Goal: Navigation & Orientation: Find specific page/section

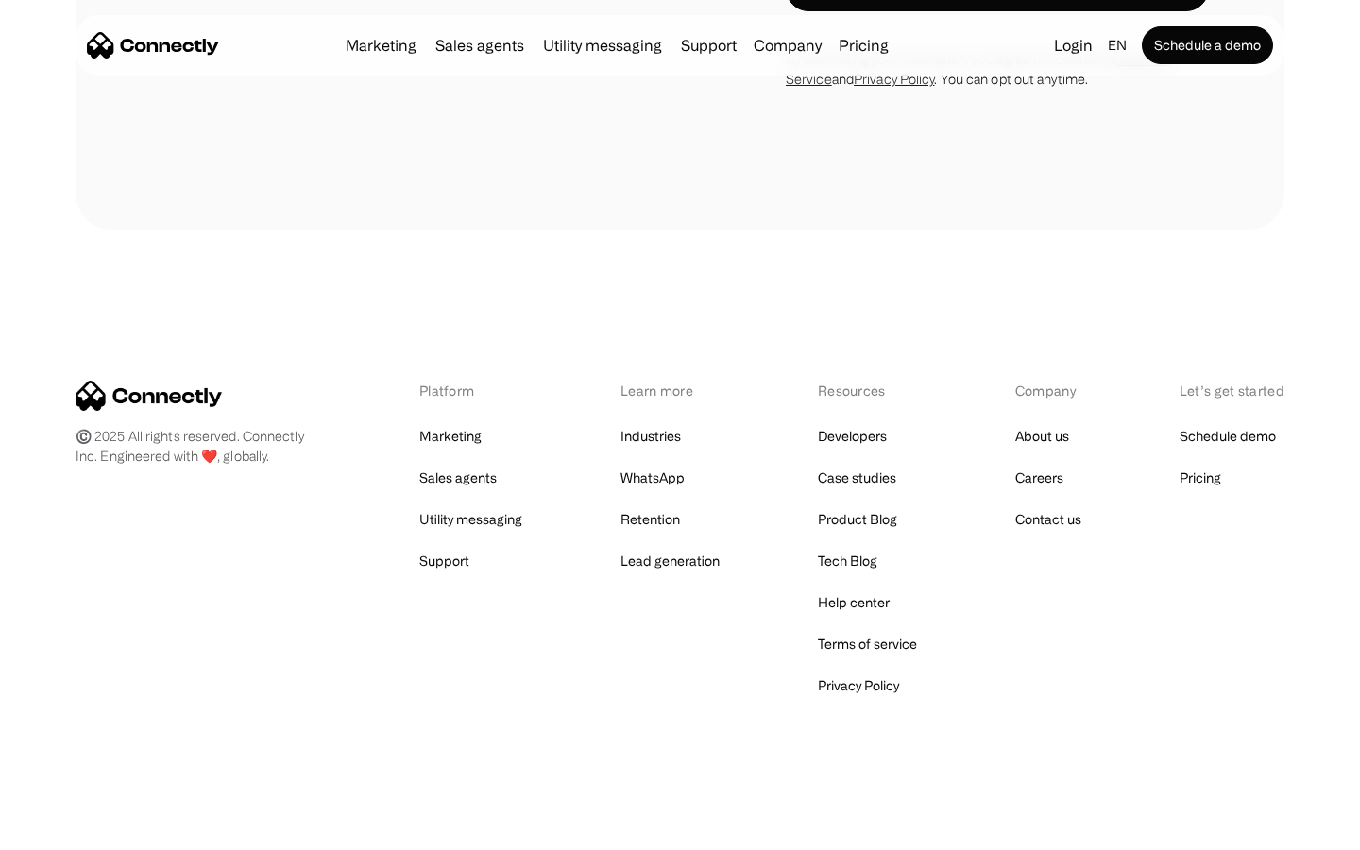
scroll to position [5353, 0]
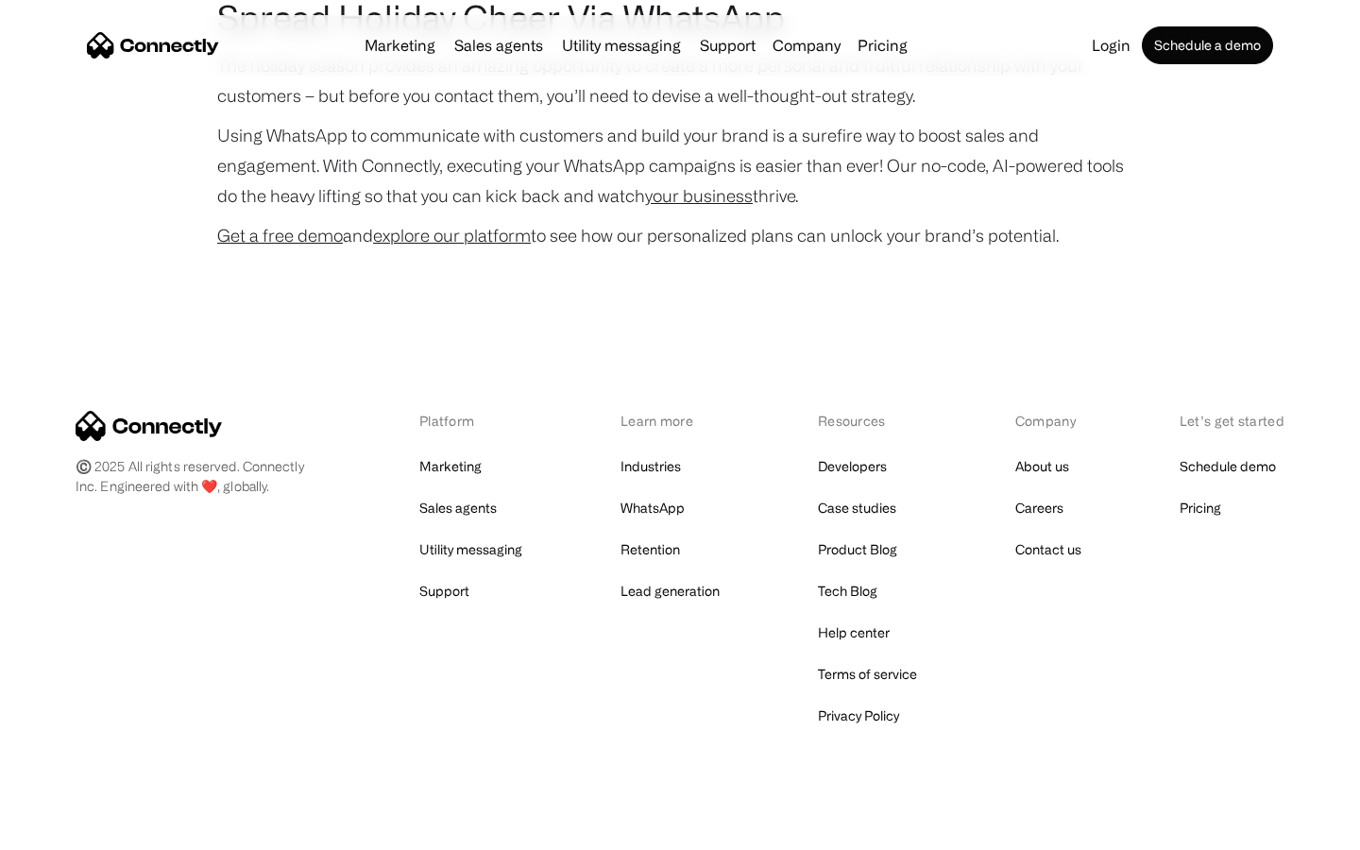
scroll to position [3881, 0]
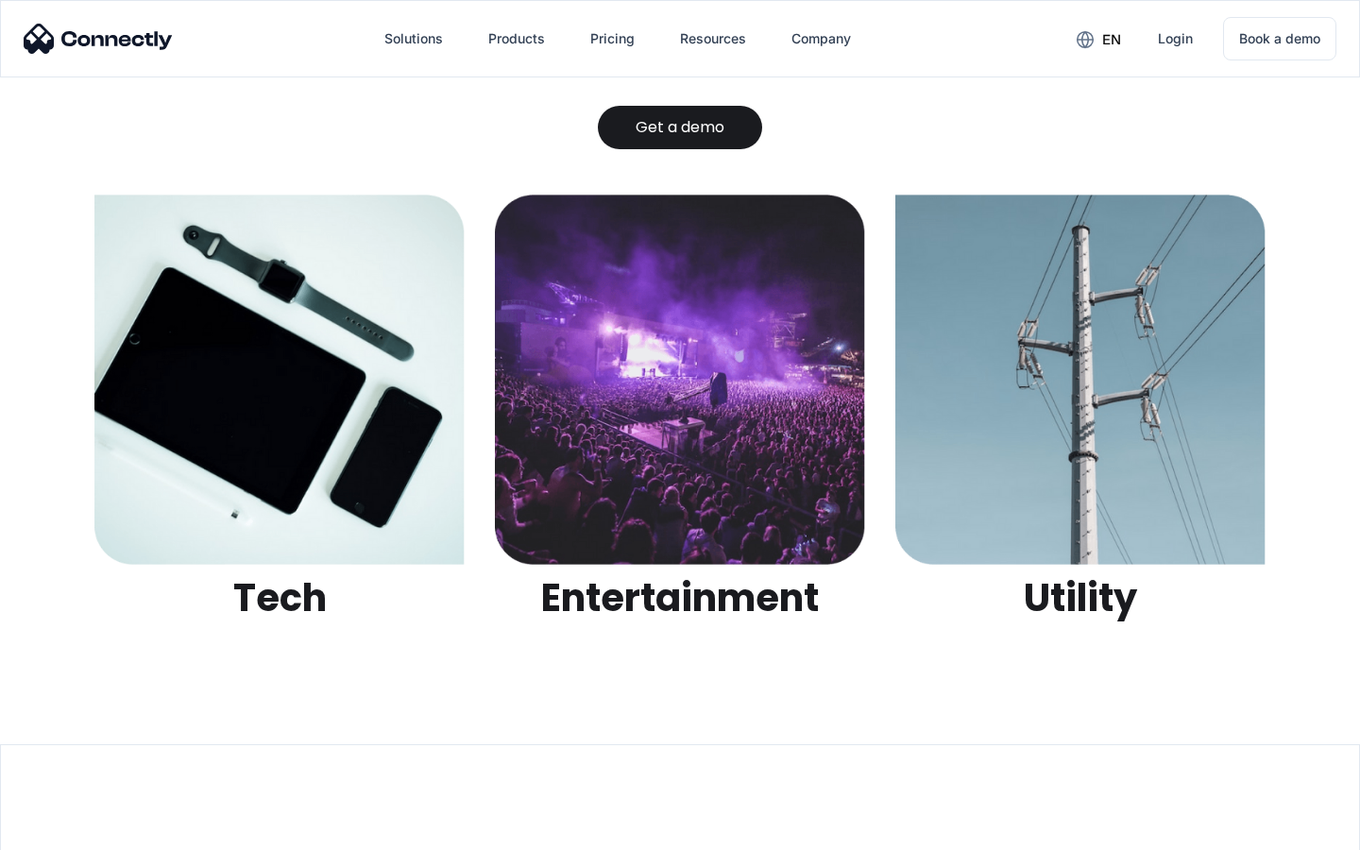
scroll to position [5959, 0]
